Goal: Check status

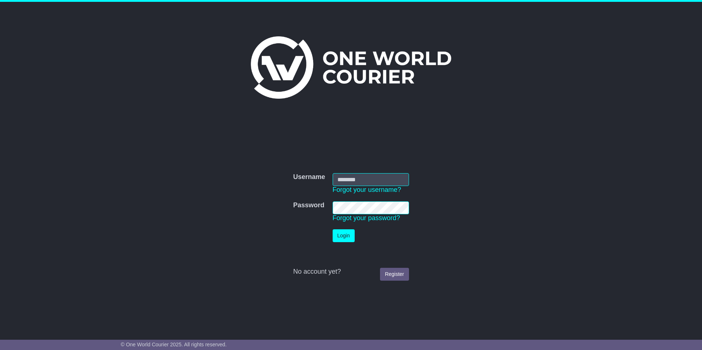
type input "**********"
click at [345, 232] on button "Login" at bounding box center [344, 235] width 22 height 13
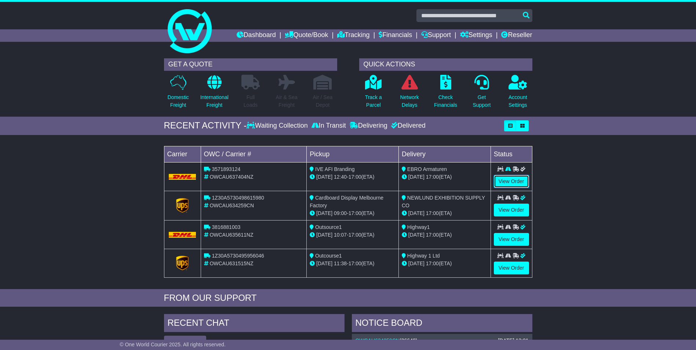
click at [512, 179] on link "View Order" at bounding box center [511, 181] width 35 height 13
